Goal: Task Accomplishment & Management: Complete application form

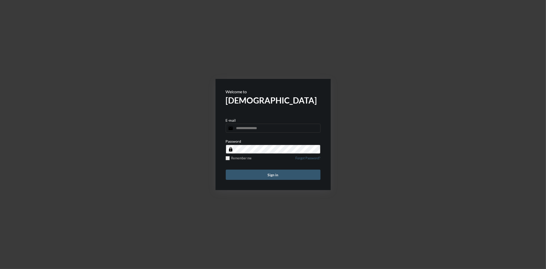
type input "**********"
click at [285, 171] on button "Sign in" at bounding box center [273, 175] width 95 height 10
type input "**********"
click at [272, 171] on button "Sign in" at bounding box center [273, 175] width 95 height 10
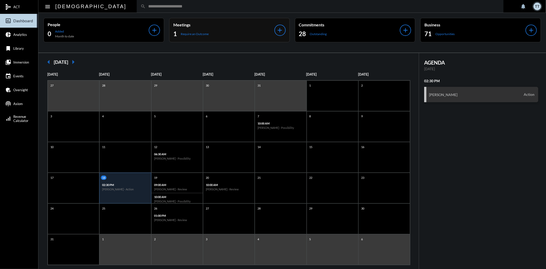
click at [247, 32] on div "1 Require an Outcome" at bounding box center [223, 34] width 101 height 8
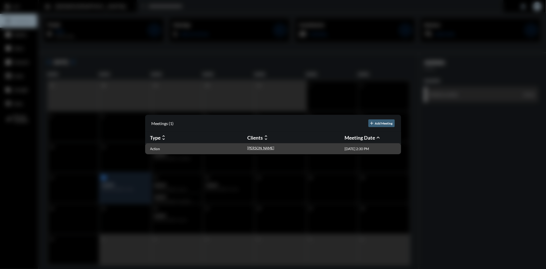
click at [218, 148] on div "Action" at bounding box center [198, 148] width 97 height 5
click at [150, 147] on p "Action" at bounding box center [155, 149] width 10 height 4
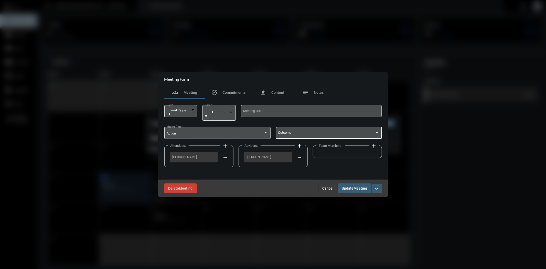
click at [311, 134] on span at bounding box center [326, 134] width 97 height 4
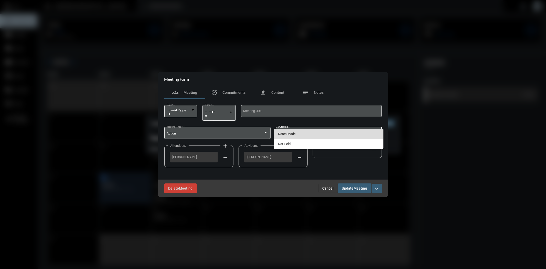
click at [311, 135] on span "Notes Made" at bounding box center [328, 134] width 101 height 10
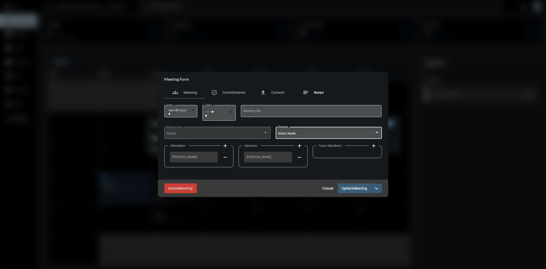
click at [318, 94] on span "Notes" at bounding box center [319, 92] width 10 height 4
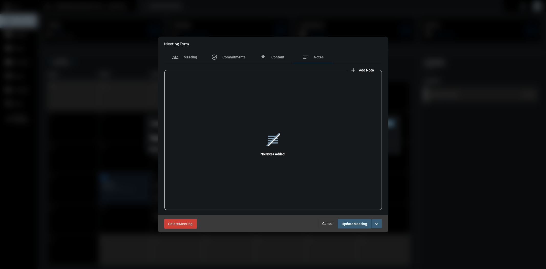
click at [367, 74] on div "reorder No Notes Added!" at bounding box center [273, 144] width 218 height 141
click at [367, 70] on span "Add Note" at bounding box center [366, 70] width 15 height 4
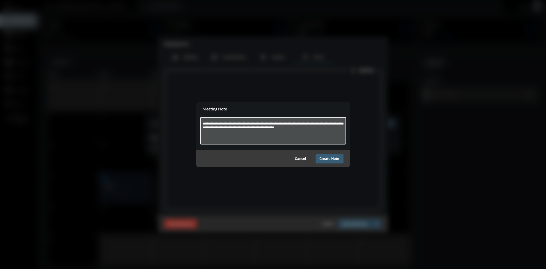
type textarea "**********"
click at [327, 161] on button "Create Note" at bounding box center [330, 158] width 28 height 9
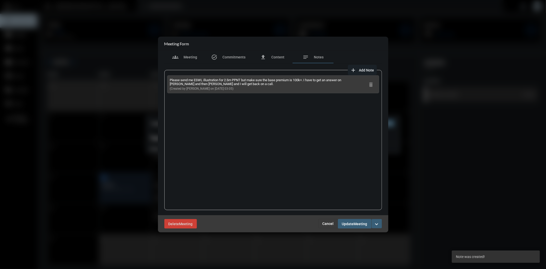
click at [354, 226] on button "Update Meeting" at bounding box center [355, 223] width 34 height 9
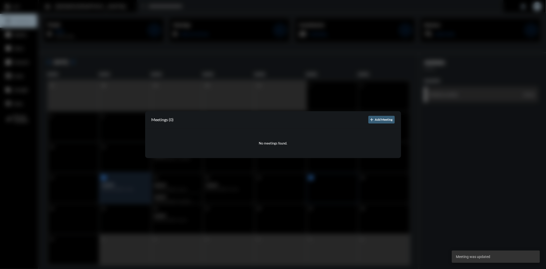
click at [338, 196] on div at bounding box center [273, 134] width 546 height 269
